Goal: Task Accomplishment & Management: Complete application form

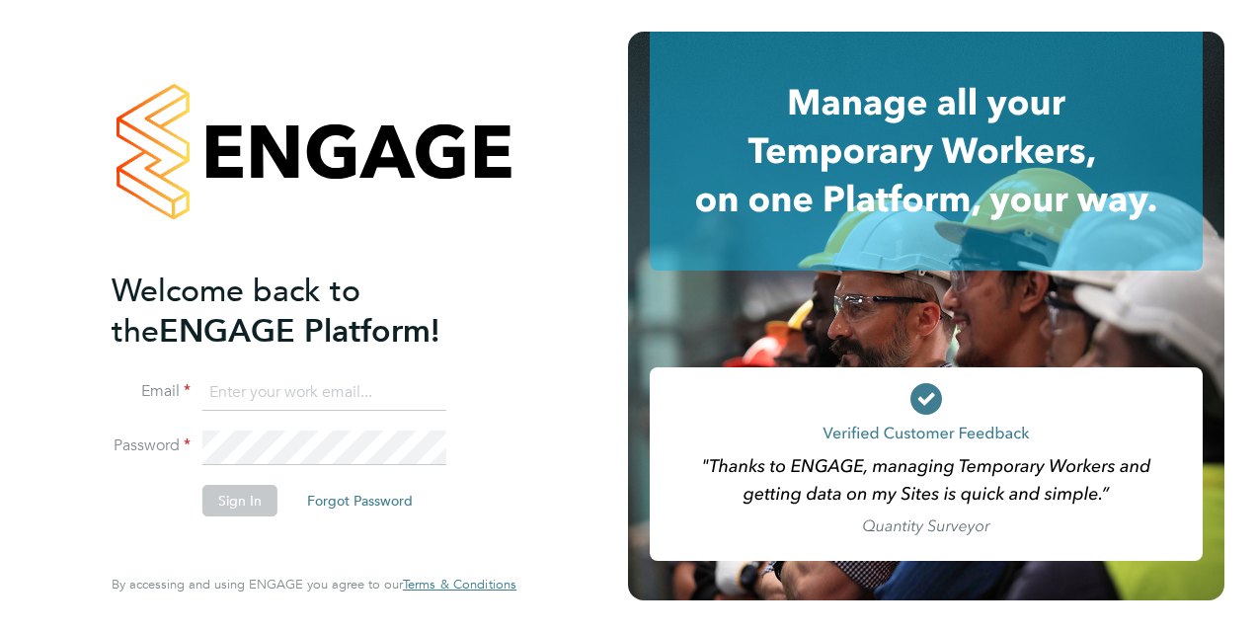
click at [297, 391] on input at bounding box center [324, 393] width 244 height 36
drag, startPoint x: 397, startPoint y: 393, endPoint x: 201, endPoint y: 386, distance: 196.7
click at [202, 386] on input "[EMAIL_ADDRESS][DOMAIN_NAME]" at bounding box center [324, 393] width 244 height 36
type input "[EMAIL_ADDRESS][DOMAIN_NAME]"
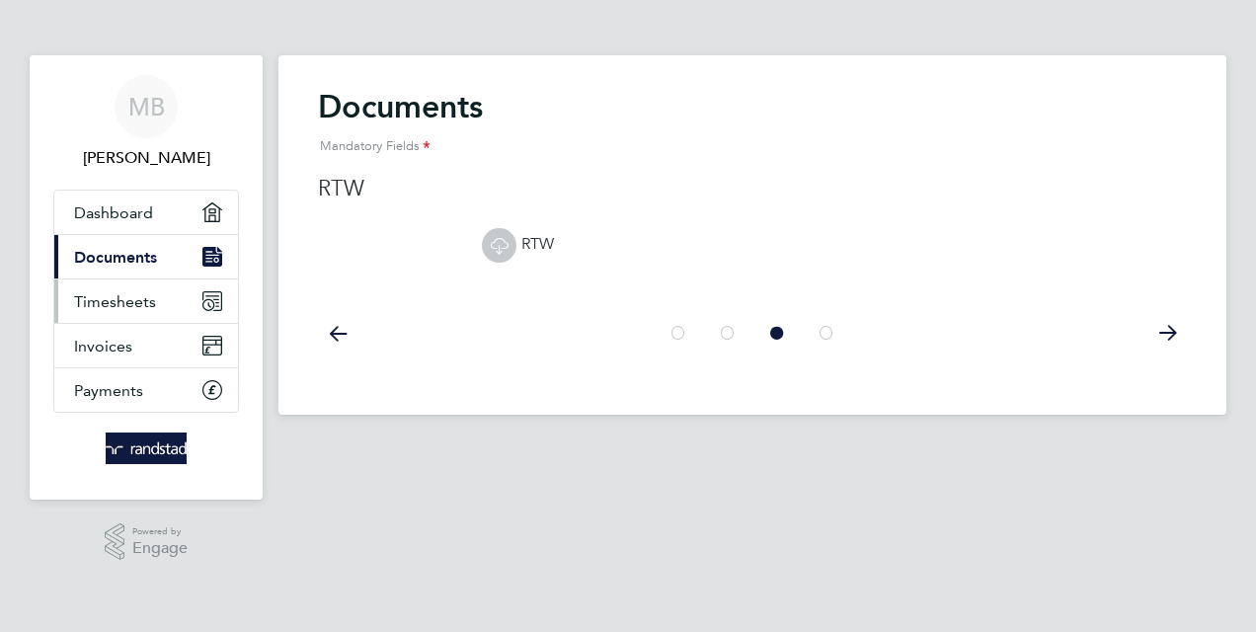
click at [117, 301] on span "Timesheets" at bounding box center [115, 301] width 82 height 19
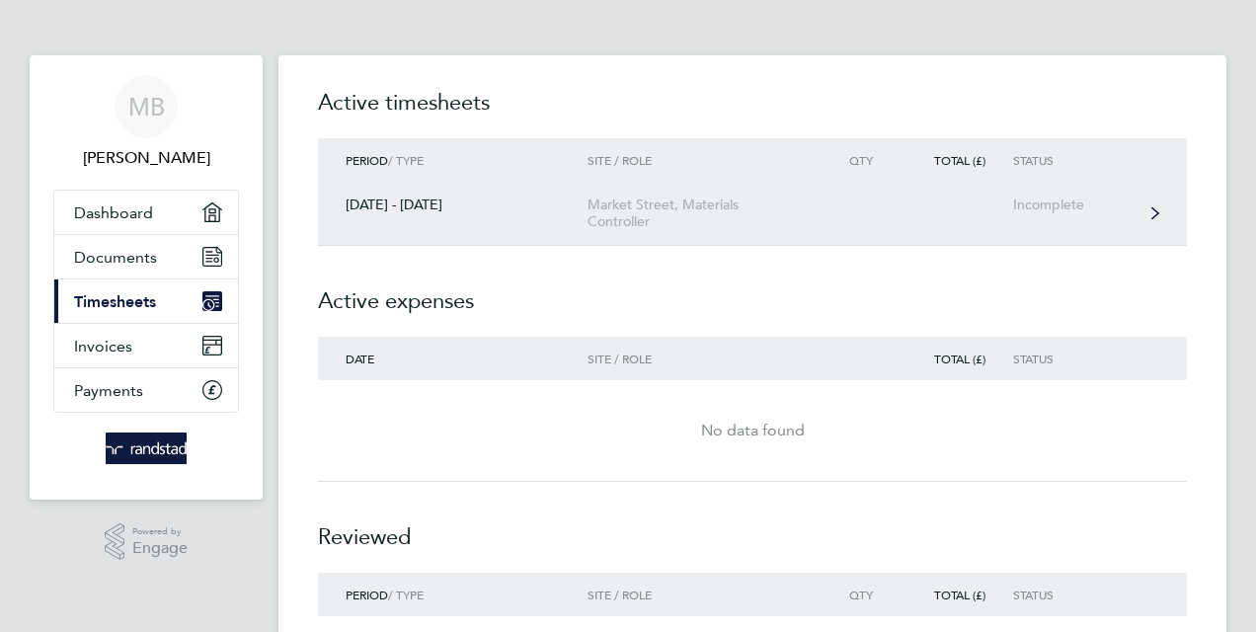
click at [1050, 203] on div "Incomplete" at bounding box center [1073, 205] width 121 height 17
click at [1036, 205] on div "Incomplete" at bounding box center [1073, 205] width 121 height 17
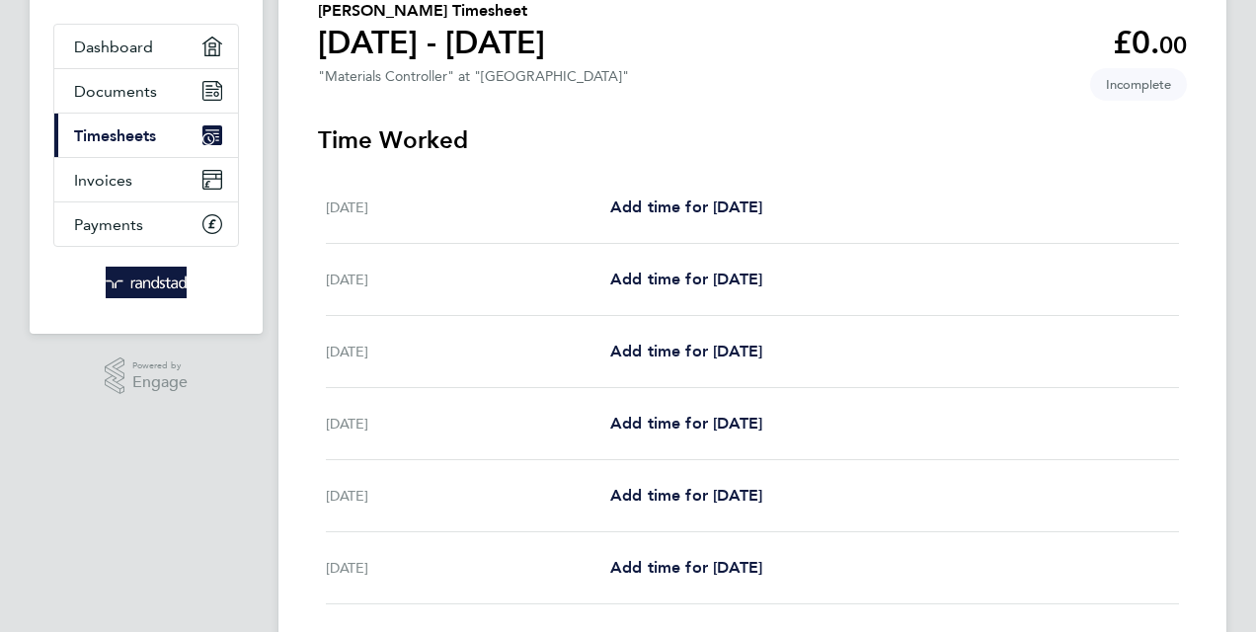
scroll to position [198, 0]
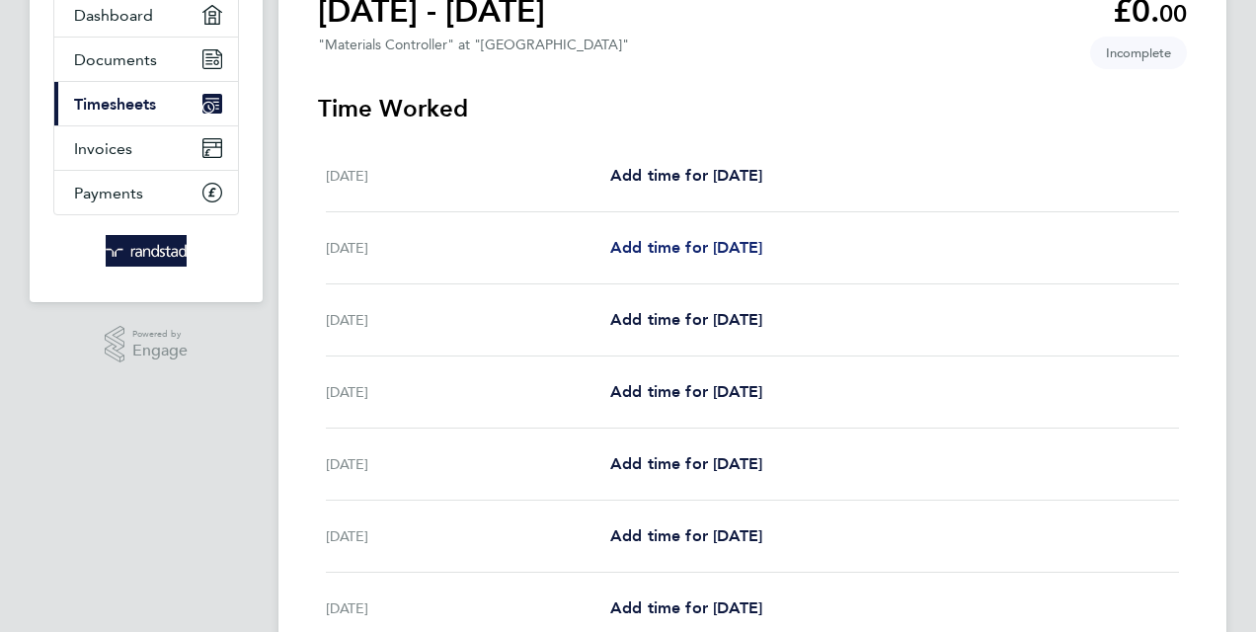
click at [743, 255] on span "Add time for Tue 26 Aug" at bounding box center [686, 247] width 152 height 19
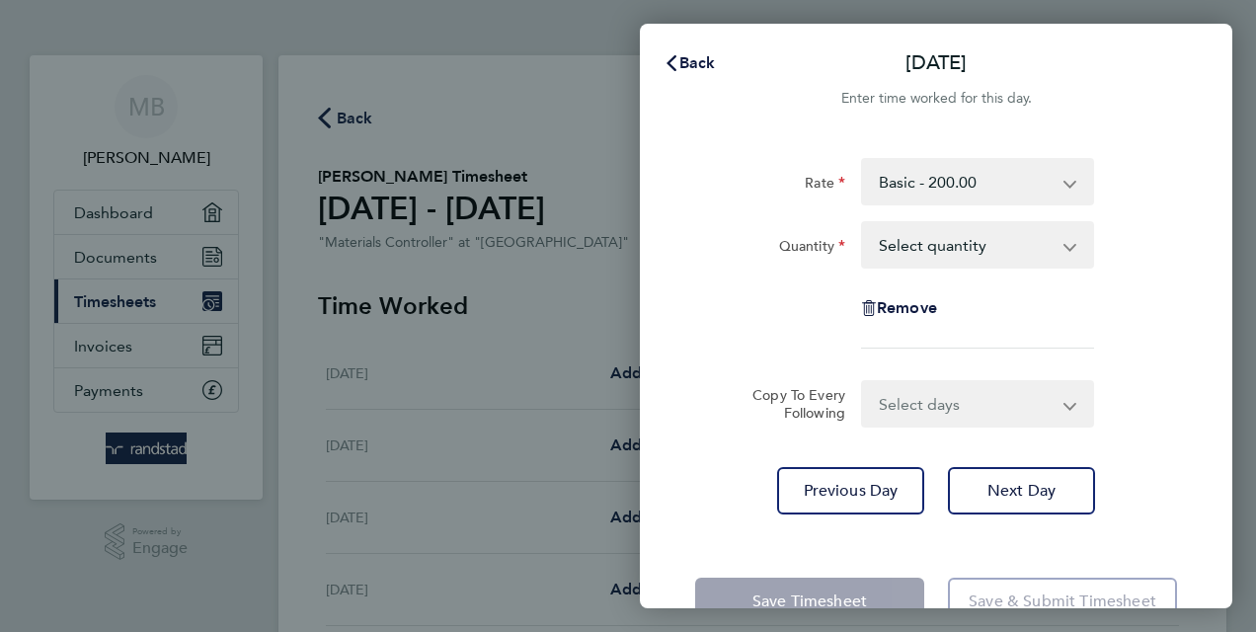
click at [878, 257] on select "Select quantity 0.5 1" at bounding box center [965, 244] width 205 height 43
select select "1"
click at [863, 223] on select "Select quantity 0.5 1" at bounding box center [965, 244] width 205 height 43
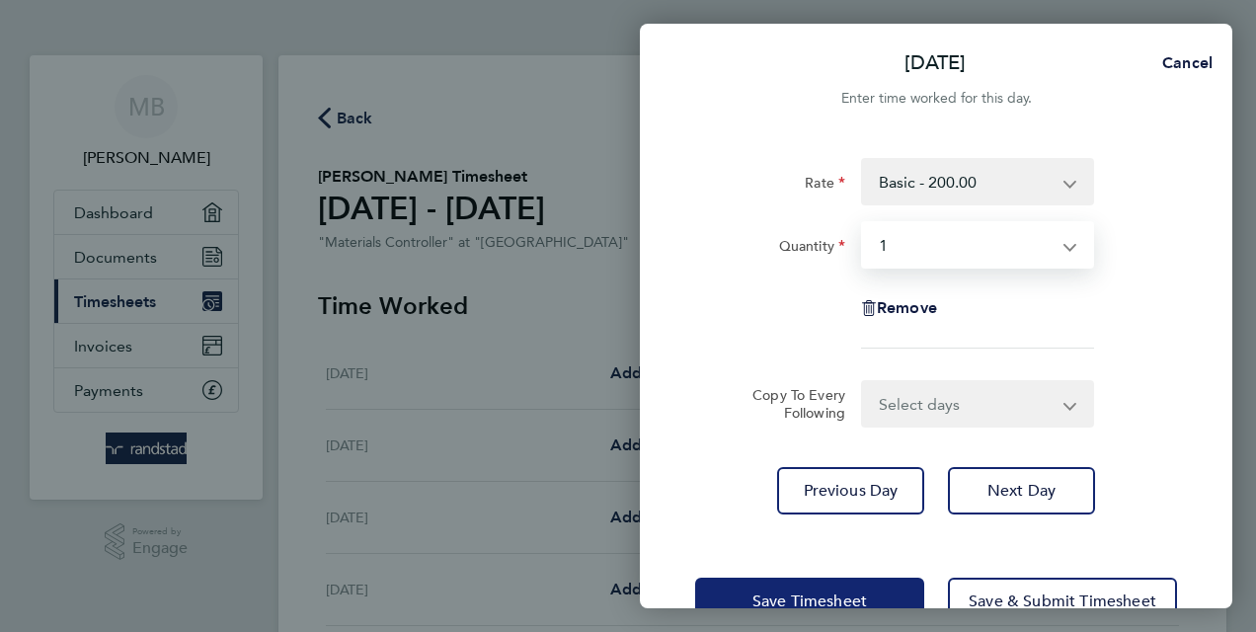
click at [800, 603] on span "Save Timesheet" at bounding box center [810, 602] width 115 height 20
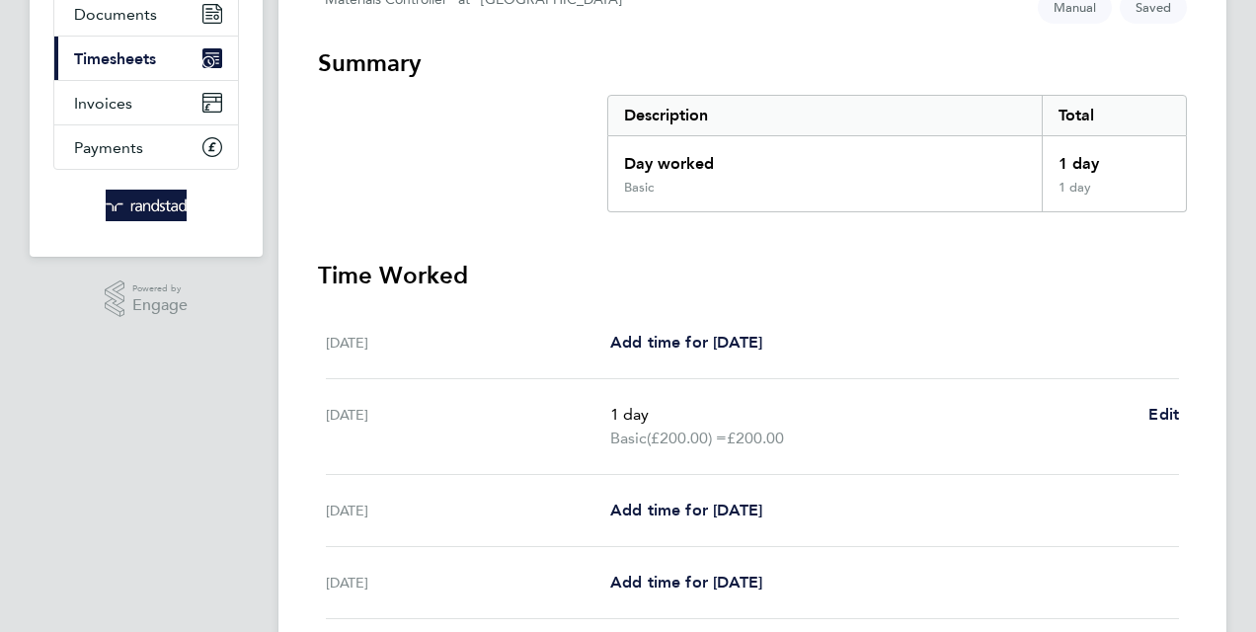
scroll to position [198, 0]
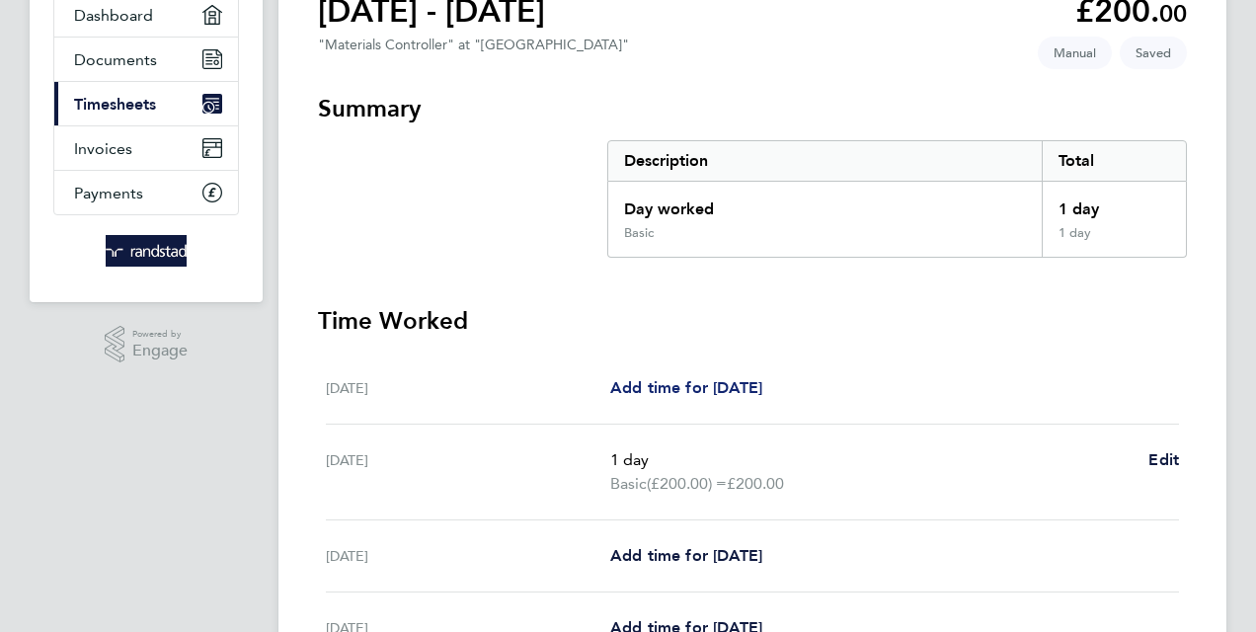
click at [674, 388] on span "Add time for Mon 25 Aug" at bounding box center [686, 387] width 152 height 19
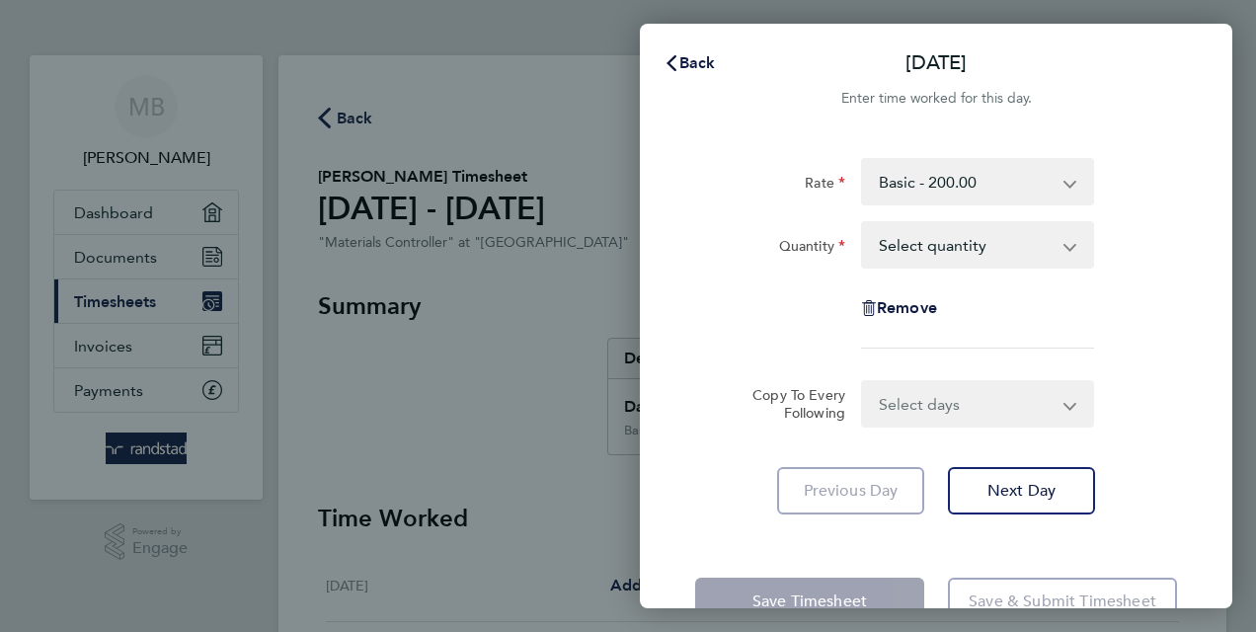
click at [963, 247] on select "Select quantity 0.5 1" at bounding box center [965, 244] width 205 height 43
click at [757, 292] on div "Remove" at bounding box center [936, 307] width 498 height 47
click at [671, 66] on icon "button" at bounding box center [672, 63] width 10 height 16
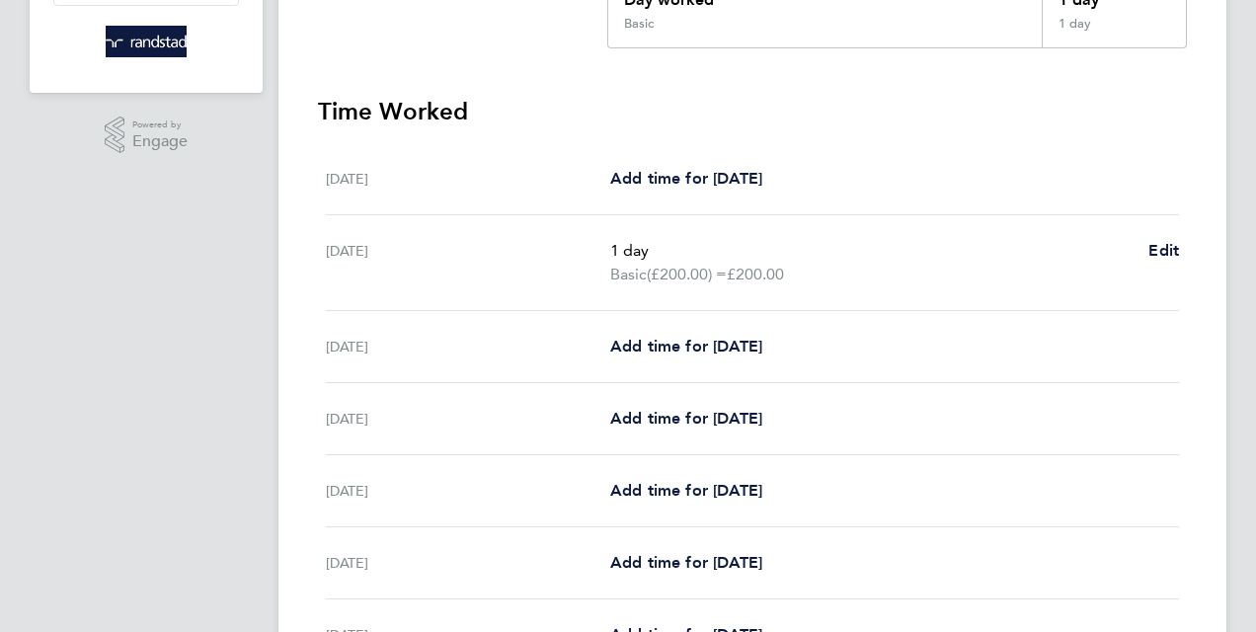
scroll to position [494, 0]
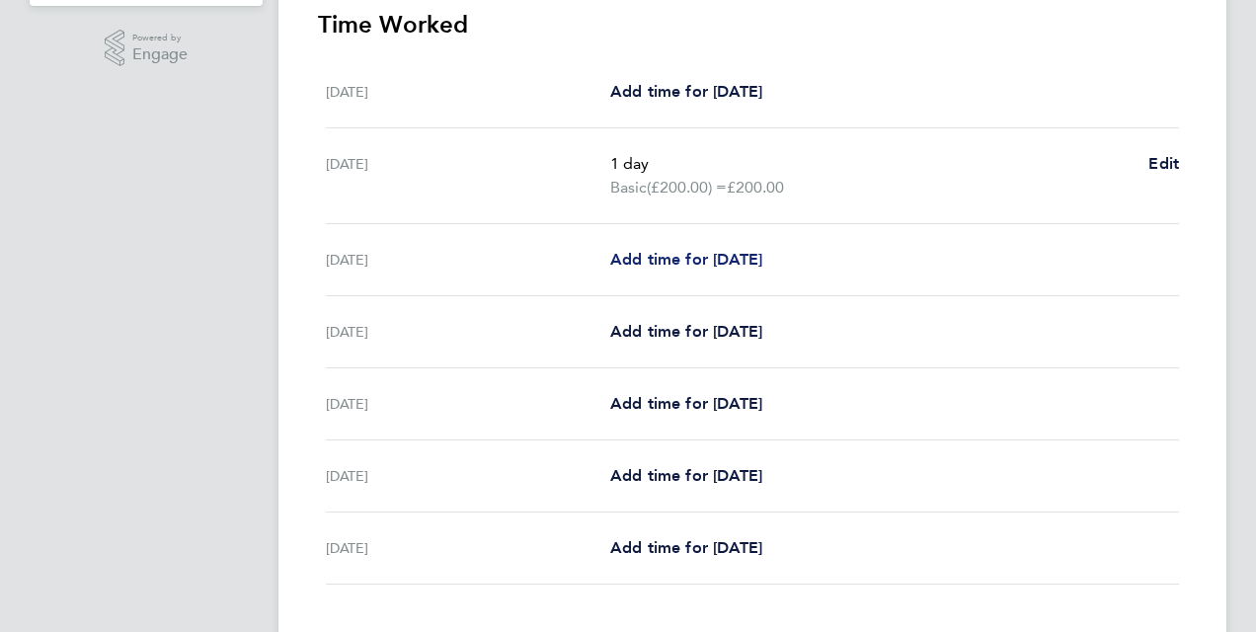
click at [690, 259] on span "Add time for Wed 27 Aug" at bounding box center [686, 259] width 152 height 19
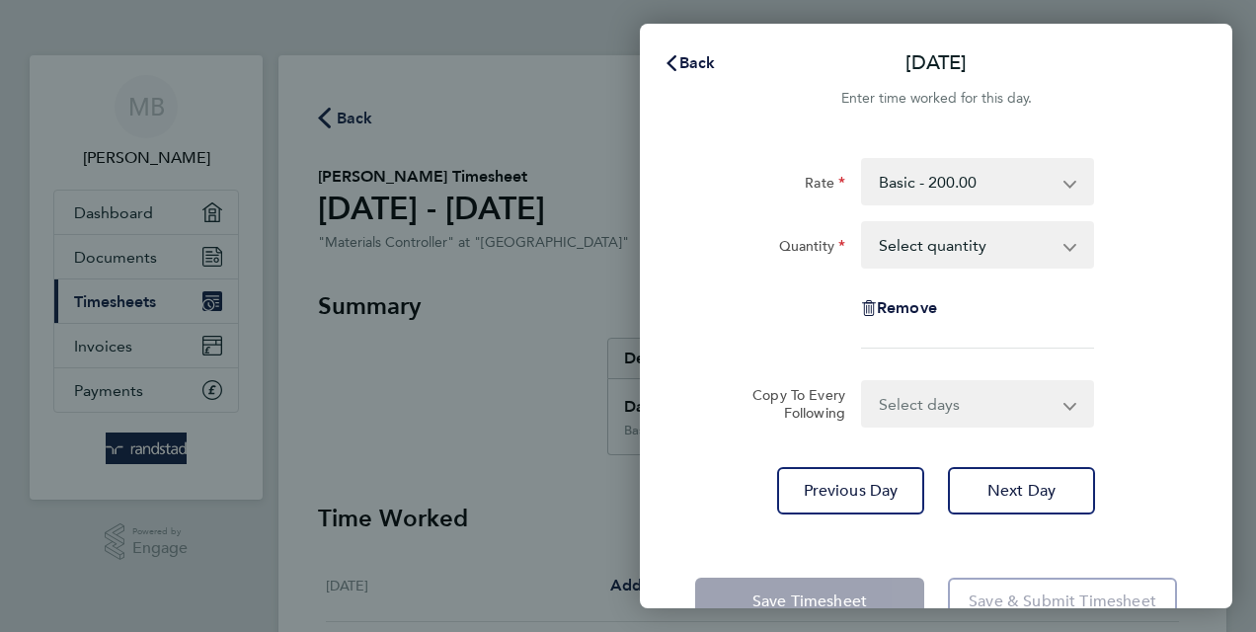
click at [934, 247] on select "Select quantity 0.5 1" at bounding box center [965, 244] width 205 height 43
select select "1"
click at [863, 223] on select "Select quantity 0.5 1" at bounding box center [965, 244] width 205 height 43
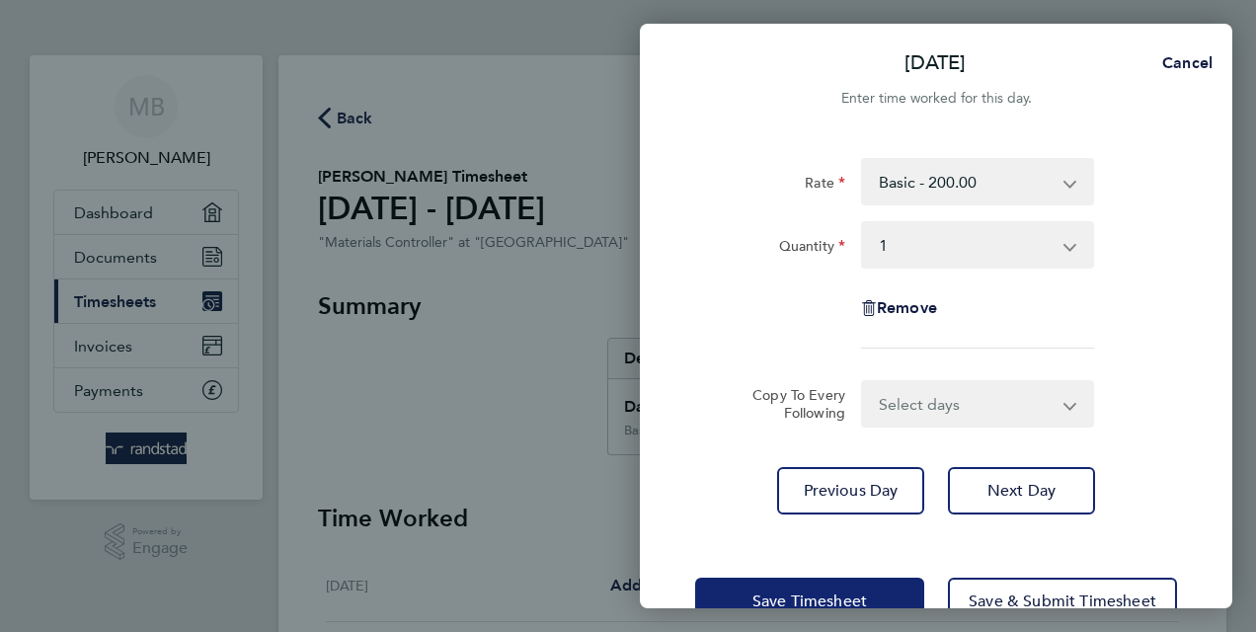
click at [819, 595] on span "Save Timesheet" at bounding box center [810, 602] width 115 height 20
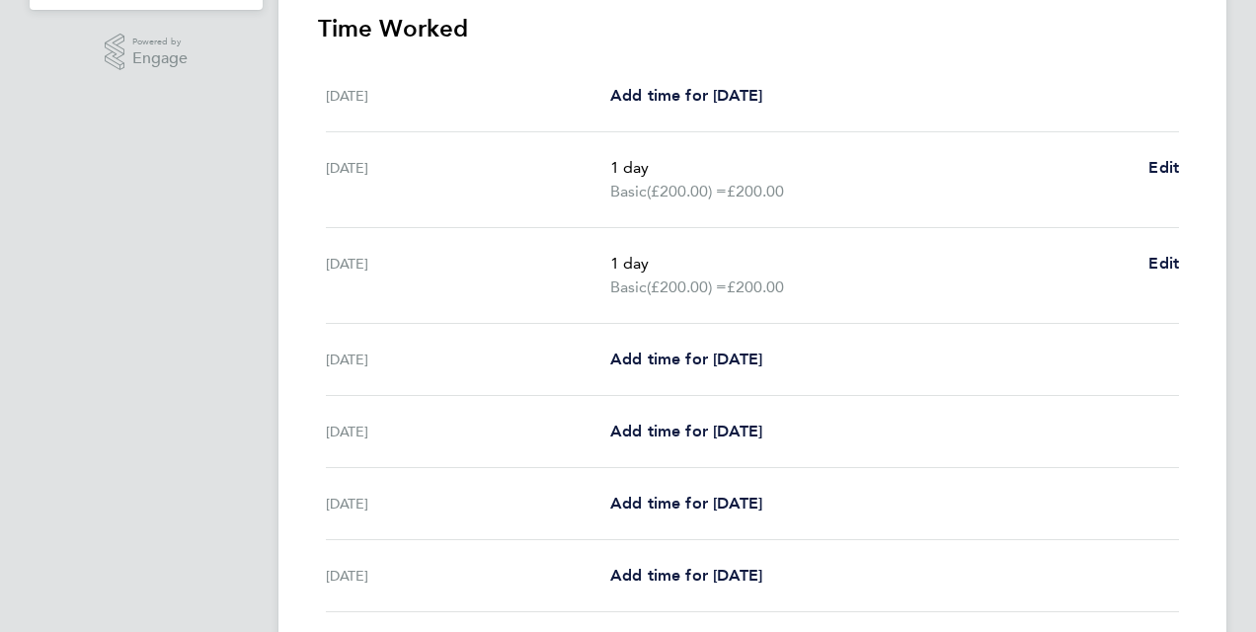
scroll to position [494, 0]
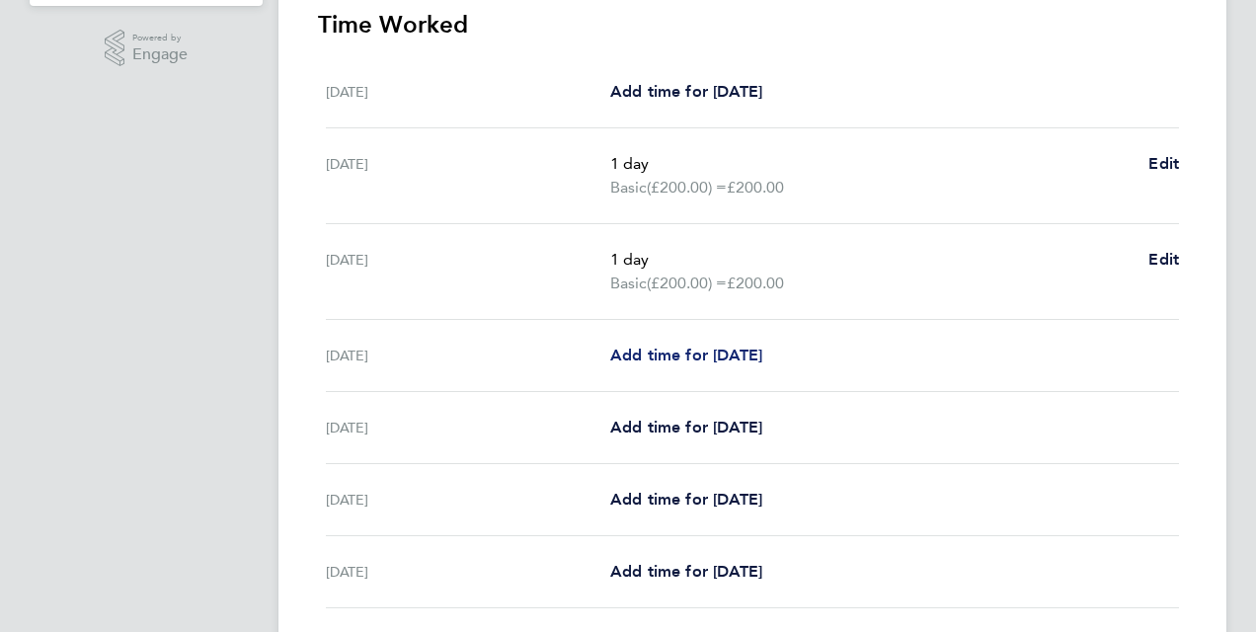
click at [648, 348] on span "Add time for Thu 28 Aug" at bounding box center [686, 355] width 152 height 19
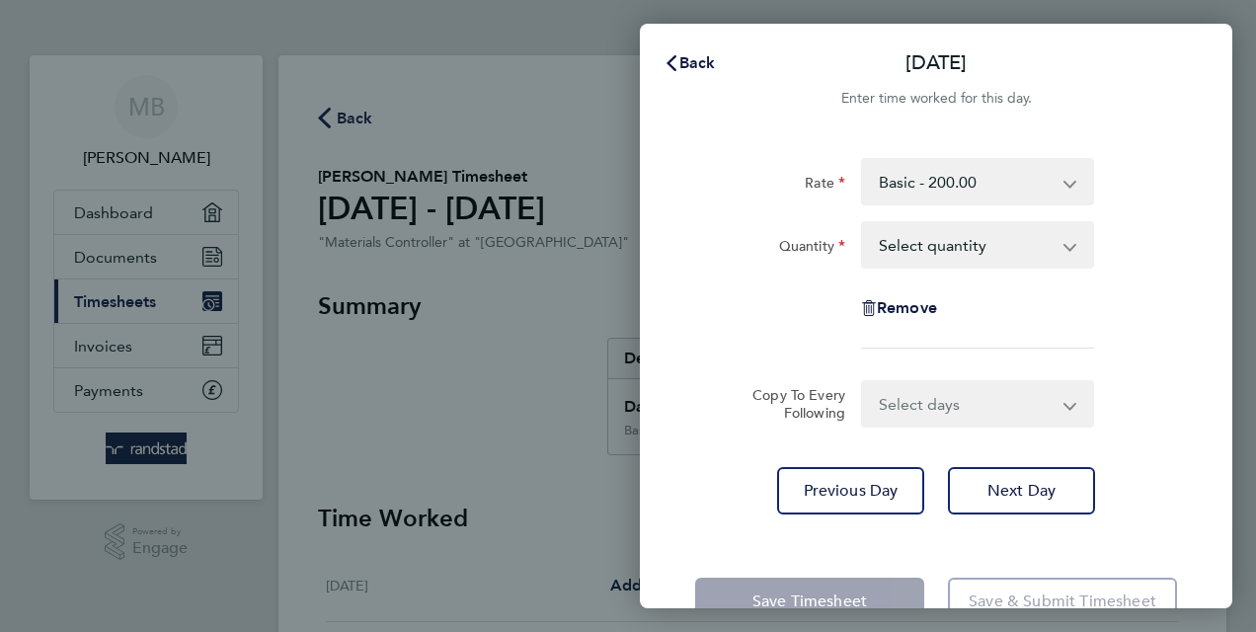
click at [903, 250] on select "Select quantity 0.5 1" at bounding box center [965, 244] width 205 height 43
select select "1"
click at [863, 223] on select "Select quantity 0.5 1" at bounding box center [965, 244] width 205 height 43
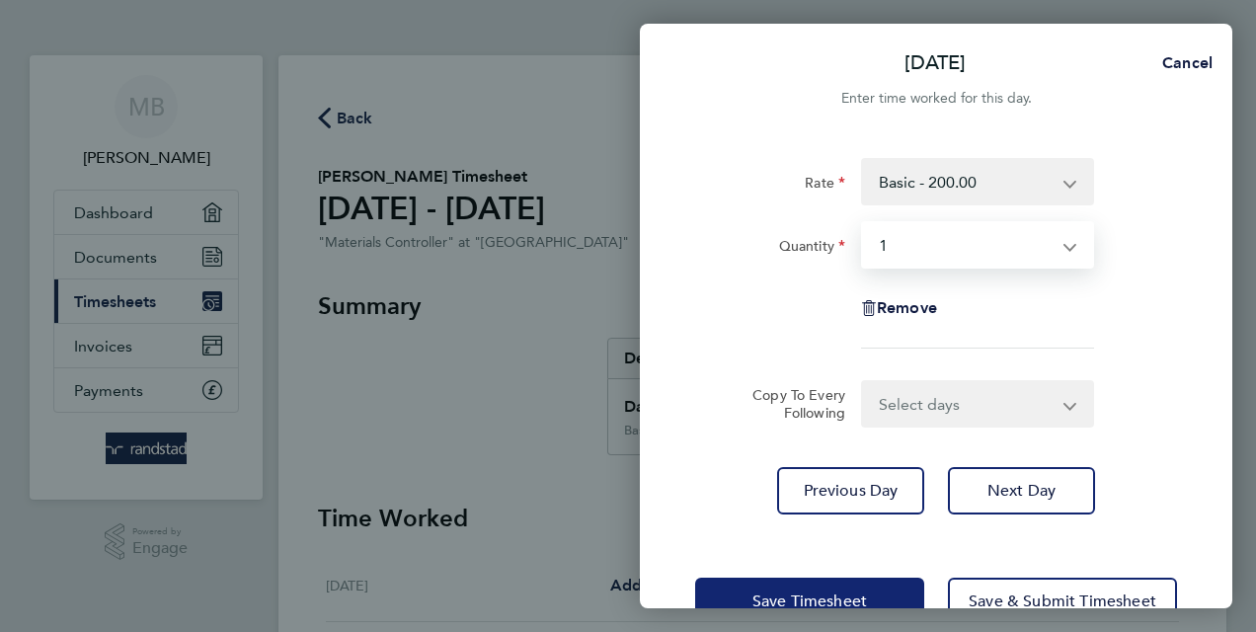
click at [847, 586] on button "Save Timesheet" at bounding box center [809, 601] width 229 height 47
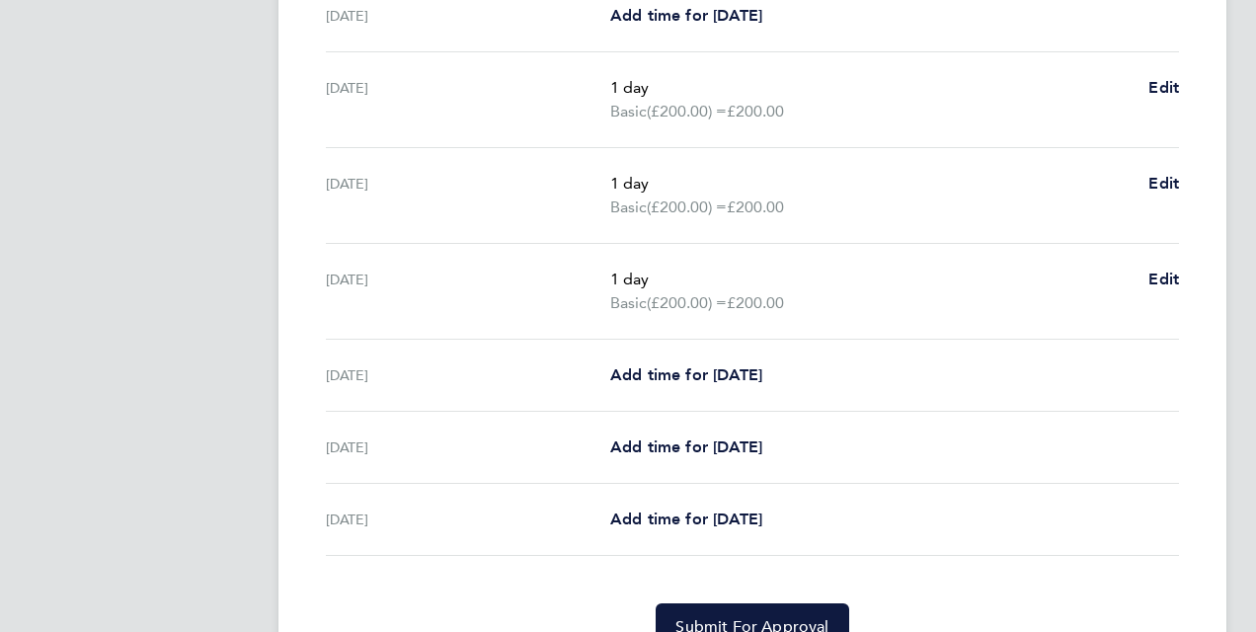
scroll to position [665, 0]
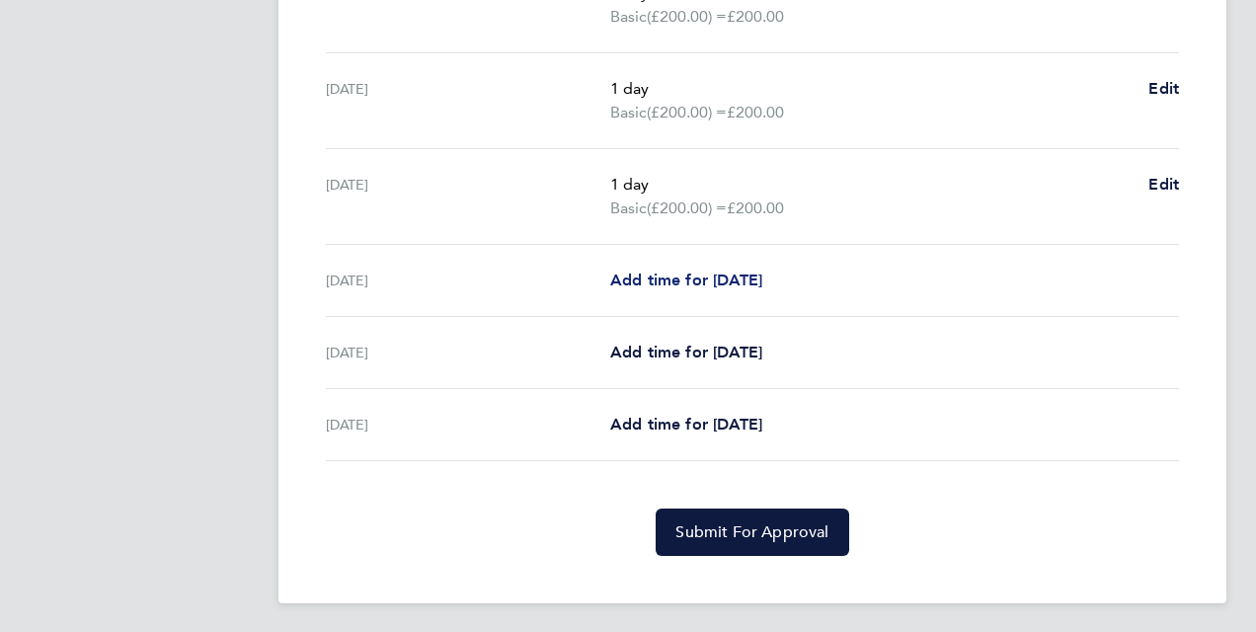
click at [702, 280] on span "Add time for Fri 29 Aug" at bounding box center [686, 280] width 152 height 19
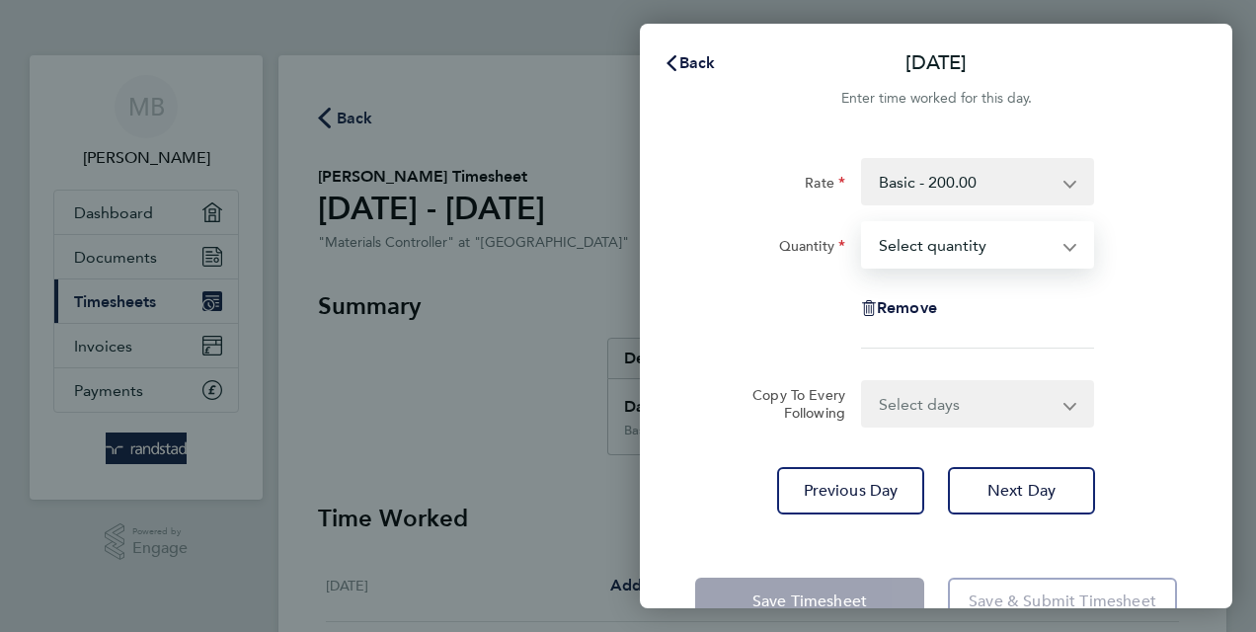
click at [904, 248] on select "Select quantity 0.5 1" at bounding box center [965, 244] width 205 height 43
select select "1"
click at [863, 223] on select "Select quantity 0.5 1" at bounding box center [965, 244] width 205 height 43
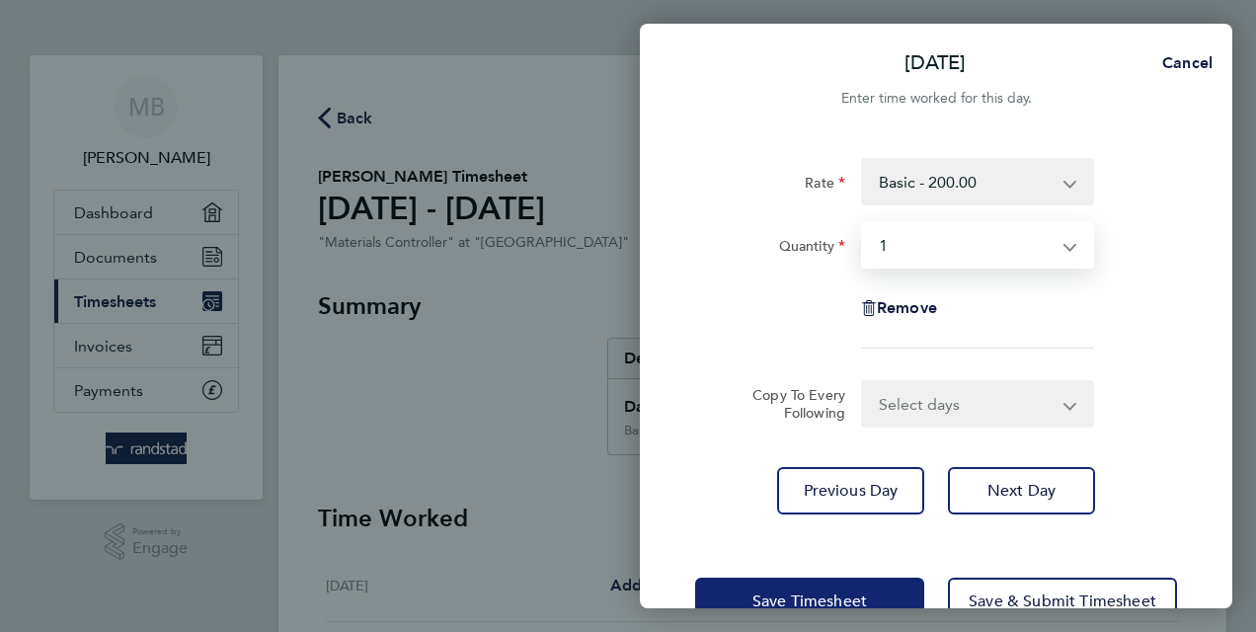
click at [826, 593] on span "Save Timesheet" at bounding box center [810, 602] width 115 height 20
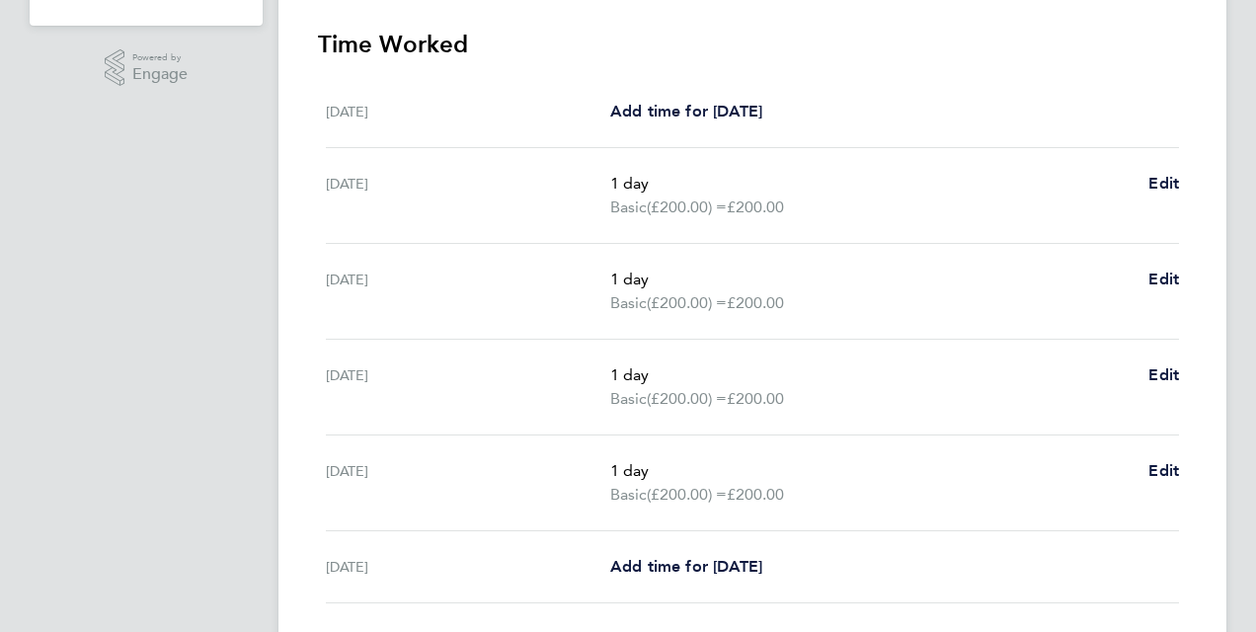
scroll to position [688, 0]
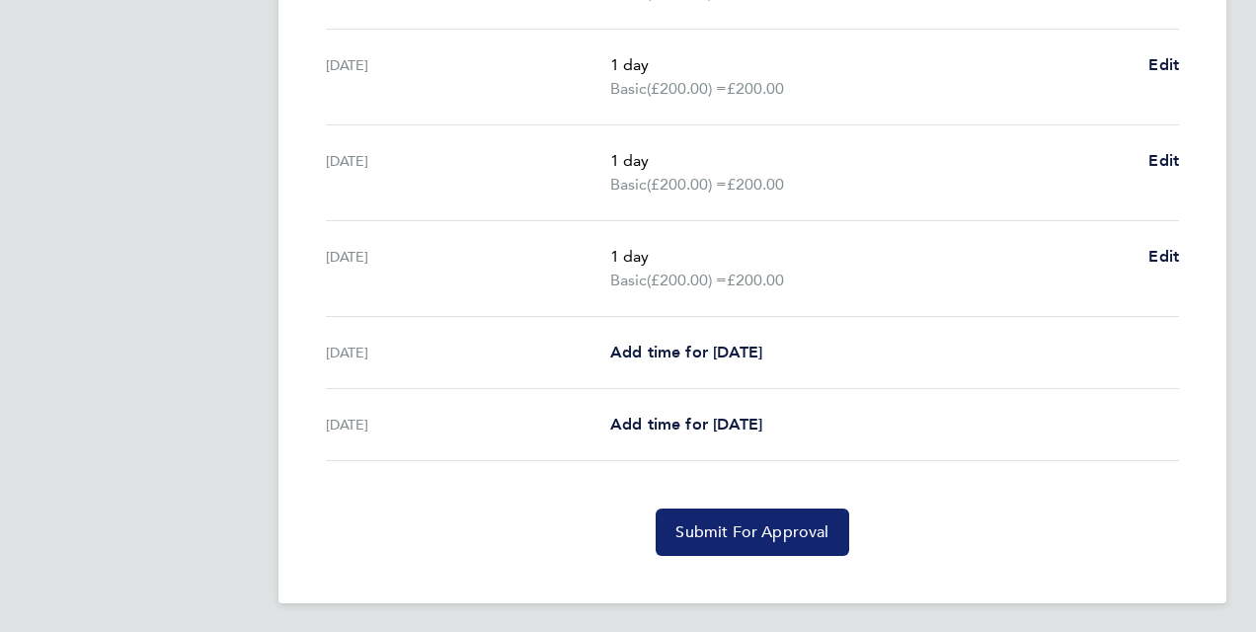
click at [749, 525] on span "Submit For Approval" at bounding box center [752, 532] width 153 height 20
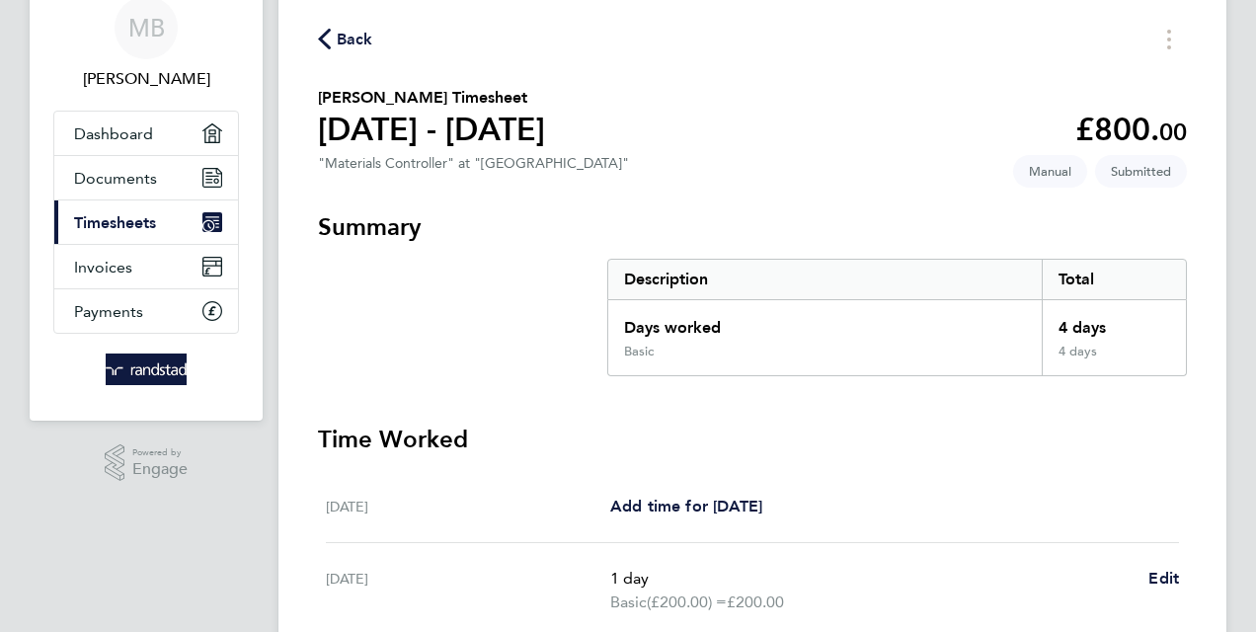
scroll to position [0, 0]
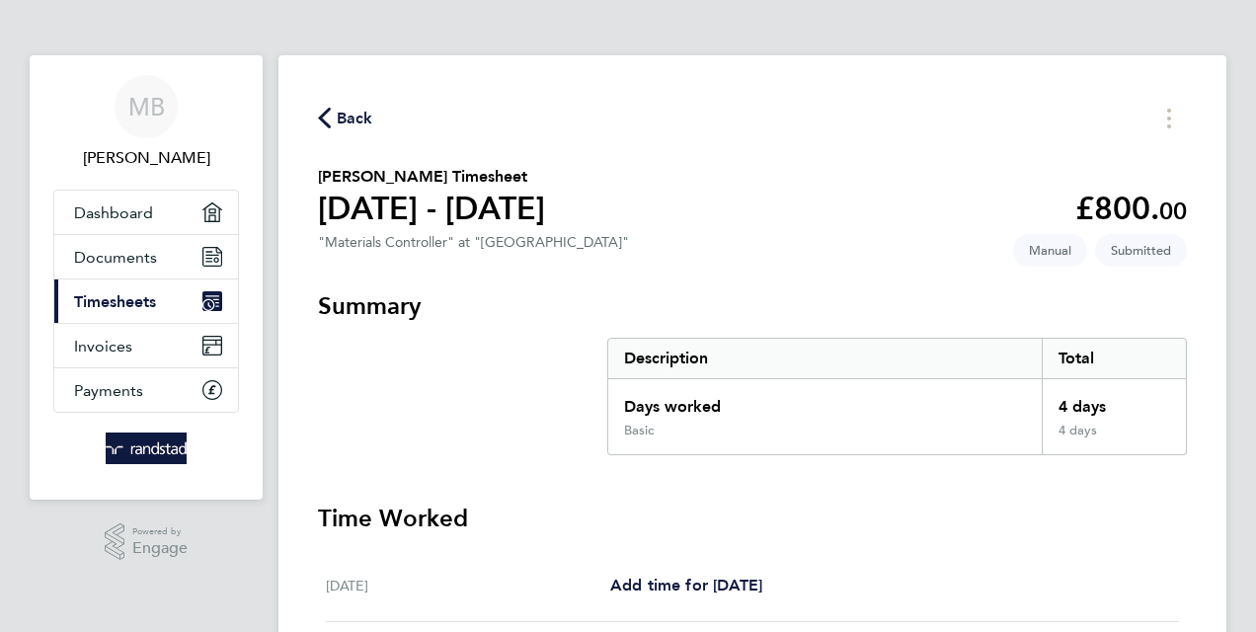
click at [134, 302] on span "Timesheets" at bounding box center [115, 301] width 82 height 19
